Goal: Information Seeking & Learning: Learn about a topic

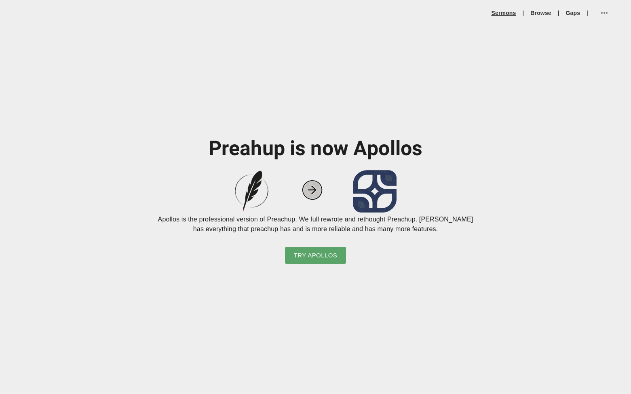
click at [499, 16] on link "Sermons" at bounding box center [504, 13] width 25 height 8
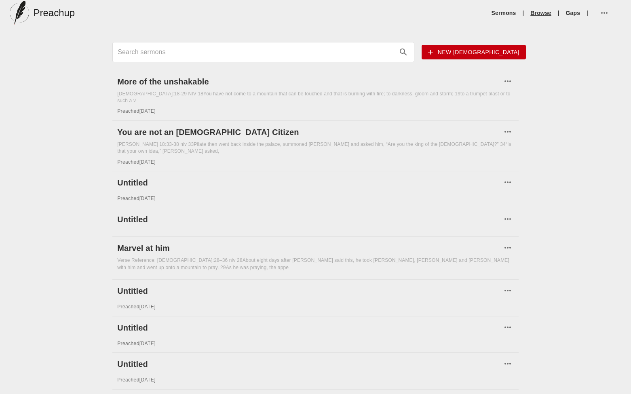
click at [541, 15] on link "Browse" at bounding box center [540, 13] width 21 height 8
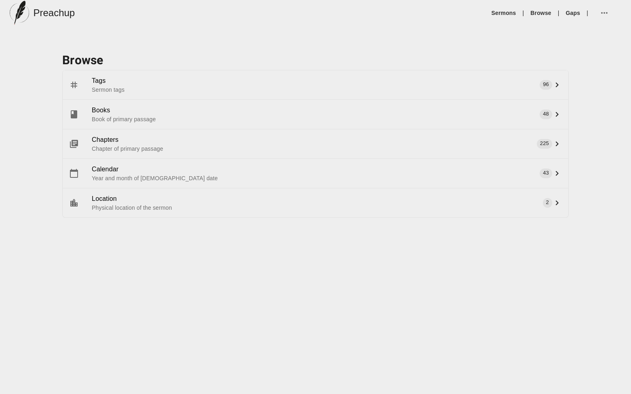
click at [111, 112] on span "Books" at bounding box center [320, 111] width 457 height 10
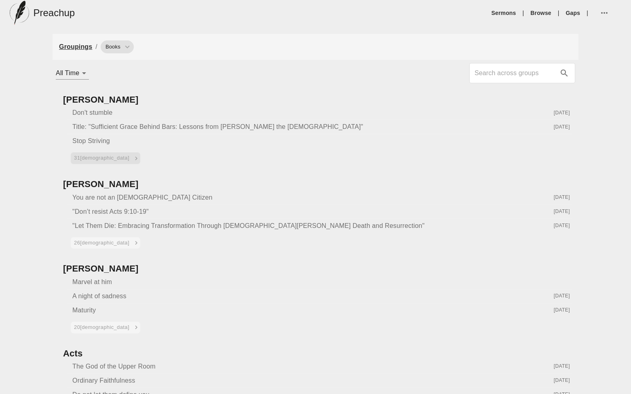
click at [97, 158] on span "31 [DEMOGRAPHIC_DATA]" at bounding box center [106, 158] width 65 height 9
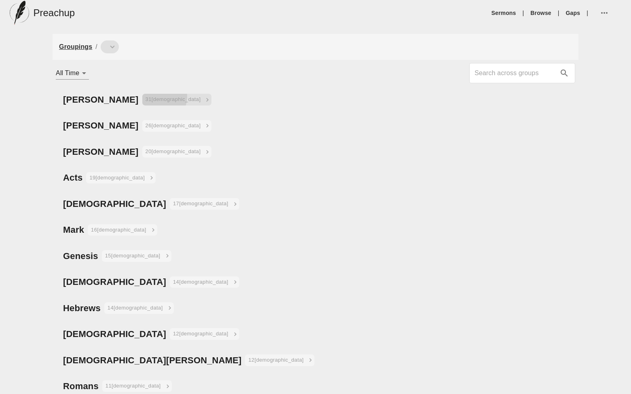
click at [146, 97] on span "31 [DEMOGRAPHIC_DATA]" at bounding box center [178, 99] width 65 height 9
click at [146, 98] on span "31 [DEMOGRAPHIC_DATA]" at bounding box center [178, 99] width 65 height 9
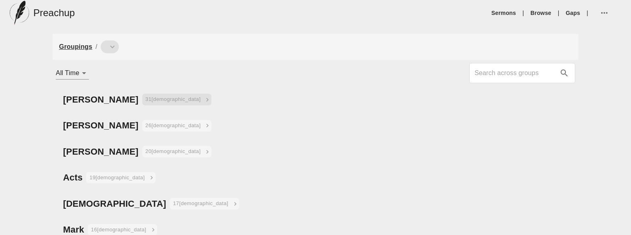
click at [146, 99] on span "31 [DEMOGRAPHIC_DATA]" at bounding box center [178, 99] width 65 height 9
click at [146, 125] on span "26 [DEMOGRAPHIC_DATA]" at bounding box center [178, 125] width 65 height 9
click at [109, 48] on icon "breadcrumb" at bounding box center [112, 46] width 9 height 9
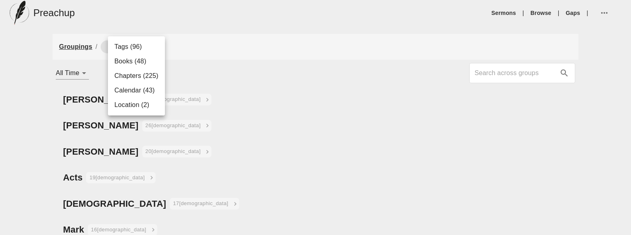
click at [120, 50] on li "Tags (96)" at bounding box center [136, 47] width 57 height 15
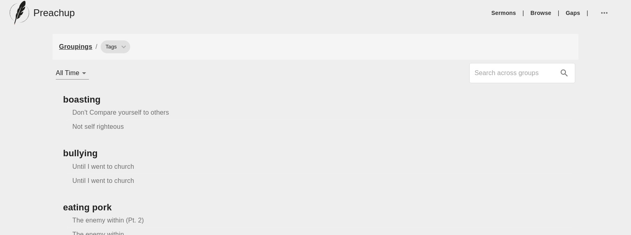
click at [83, 46] on link "Groupings" at bounding box center [75, 46] width 33 height 7
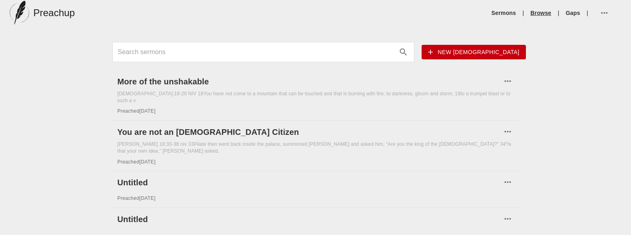
click at [538, 11] on link "Browse" at bounding box center [540, 13] width 21 height 8
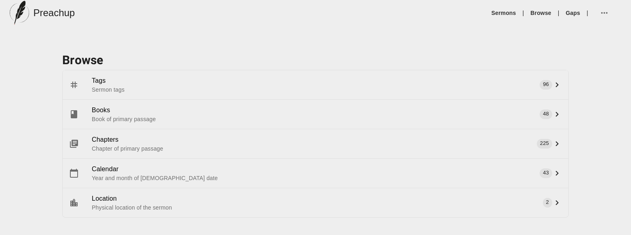
click at [113, 147] on p "Chapter of primary passage" at bounding box center [320, 149] width 457 height 8
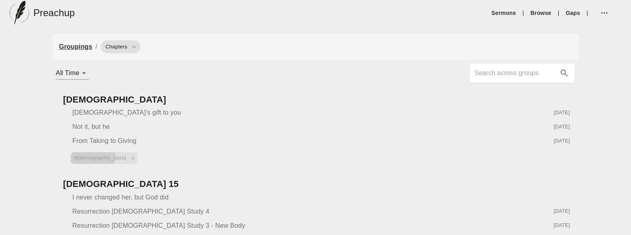
click at [92, 156] on span "9 [DEMOGRAPHIC_DATA]" at bounding box center [105, 158] width 62 height 9
click at [98, 158] on span "9 [DEMOGRAPHIC_DATA]" at bounding box center [105, 158] width 62 height 9
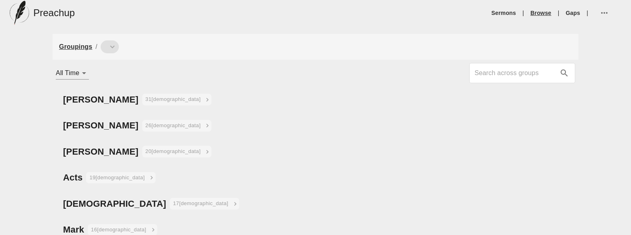
click at [543, 13] on link "Browse" at bounding box center [540, 13] width 21 height 8
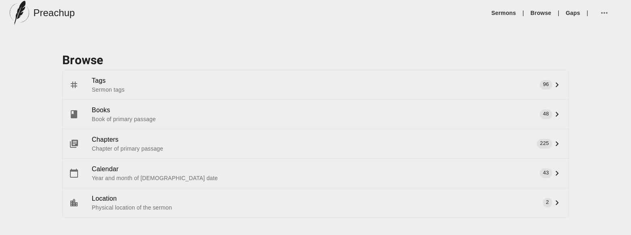
click at [137, 172] on span "Calendar" at bounding box center [320, 170] width 457 height 10
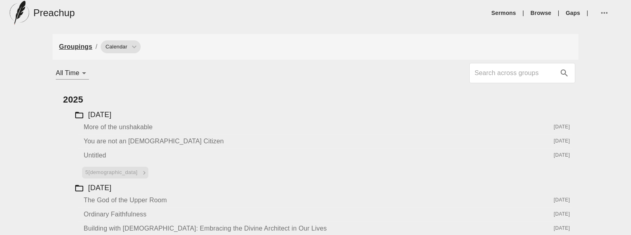
click at [104, 173] on span "5 [DEMOGRAPHIC_DATA]" at bounding box center [116, 172] width 62 height 9
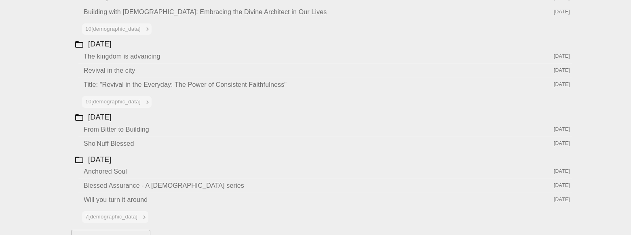
scroll to position [272, 0]
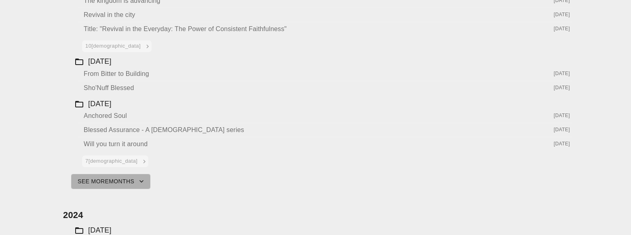
click at [121, 178] on span "See More month s" at bounding box center [111, 182] width 66 height 10
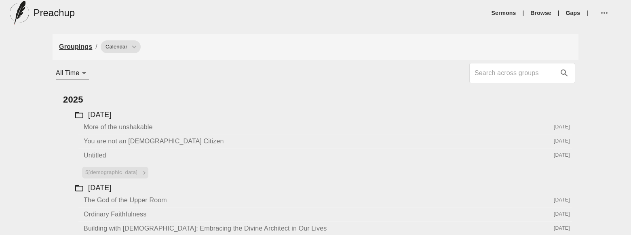
scroll to position [0, 0]
click at [115, 48] on span "Calendar" at bounding box center [117, 47] width 32 height 8
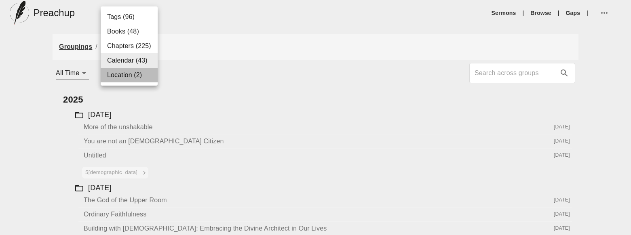
click at [120, 73] on li "Location (2)" at bounding box center [129, 75] width 57 height 15
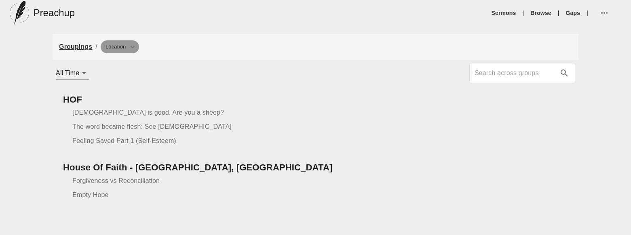
click at [126, 49] on span "Location" at bounding box center [116, 47] width 30 height 8
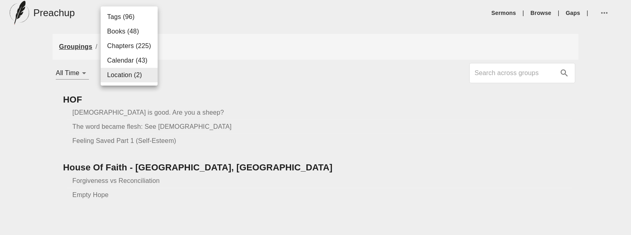
click at [121, 21] on li "Tags (96)" at bounding box center [129, 17] width 57 height 15
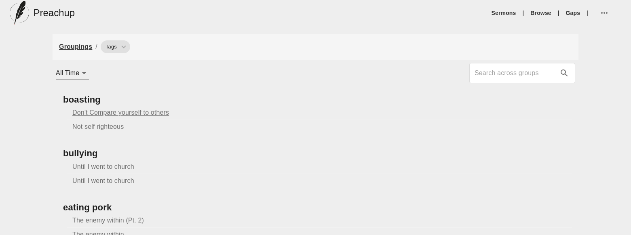
click at [117, 111] on span "Don't Compare yourself to others" at bounding box center [120, 112] width 97 height 7
click at [121, 50] on icon "breadcrumb" at bounding box center [123, 46] width 9 height 9
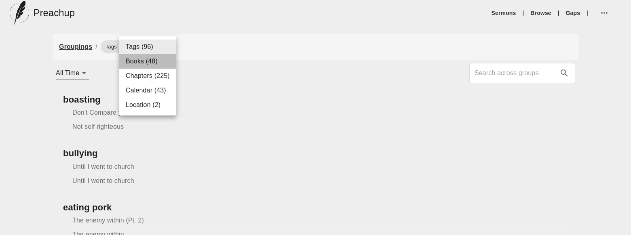
click at [138, 67] on li "Books (48)" at bounding box center [147, 61] width 57 height 15
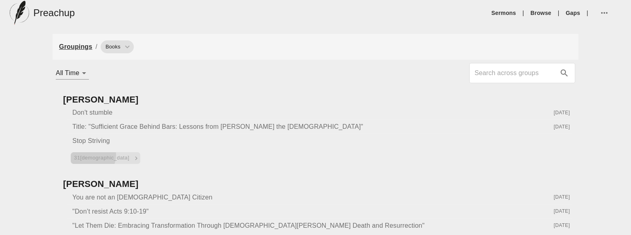
click at [92, 155] on span "31 [DEMOGRAPHIC_DATA]" at bounding box center [106, 158] width 65 height 9
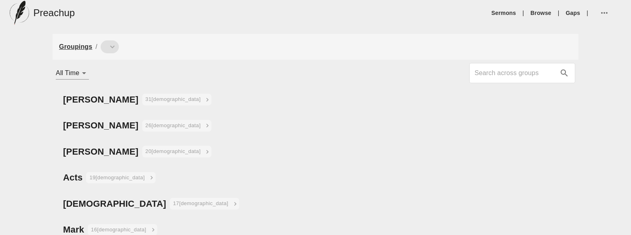
click at [74, 44] on link "Groupings" at bounding box center [75, 46] width 33 height 7
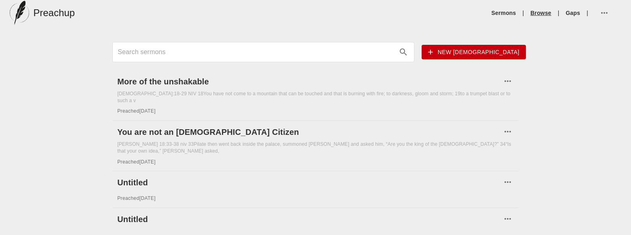
click at [543, 16] on link "Browse" at bounding box center [540, 13] width 21 height 8
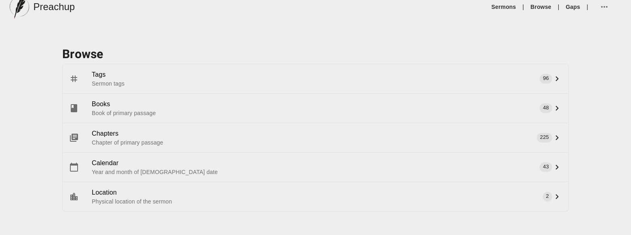
scroll to position [5, 0]
click at [162, 137] on span "Chapters" at bounding box center [320, 135] width 457 height 10
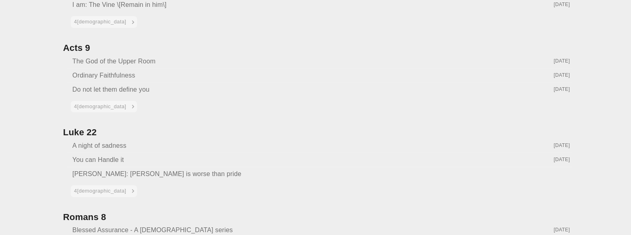
scroll to position [613, 0]
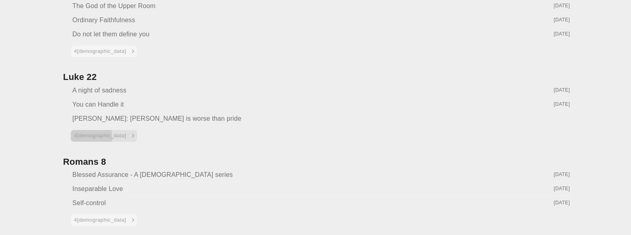
click at [88, 134] on span "4 [DEMOGRAPHIC_DATA]" at bounding box center [105, 135] width 62 height 9
